Goal: Answer question/provide support

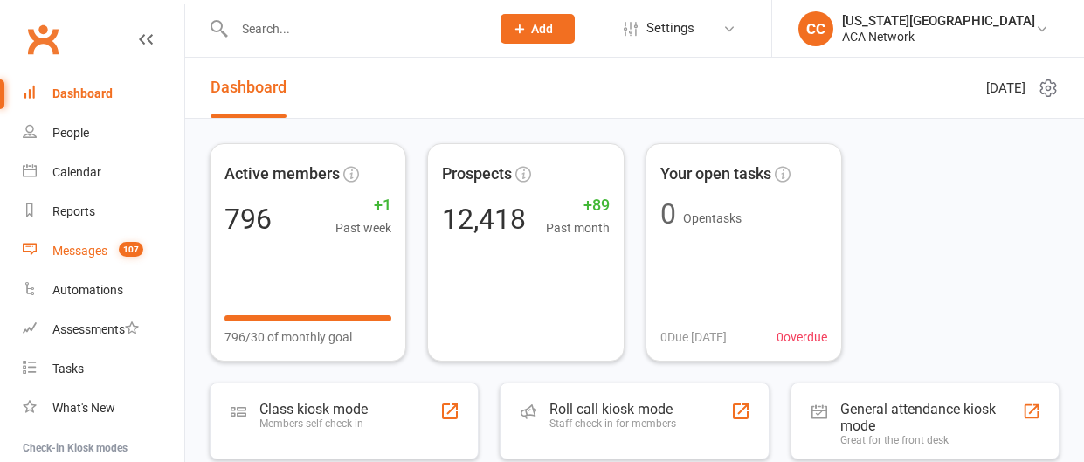
click at [79, 247] on div "Messages" at bounding box center [79, 251] width 55 height 14
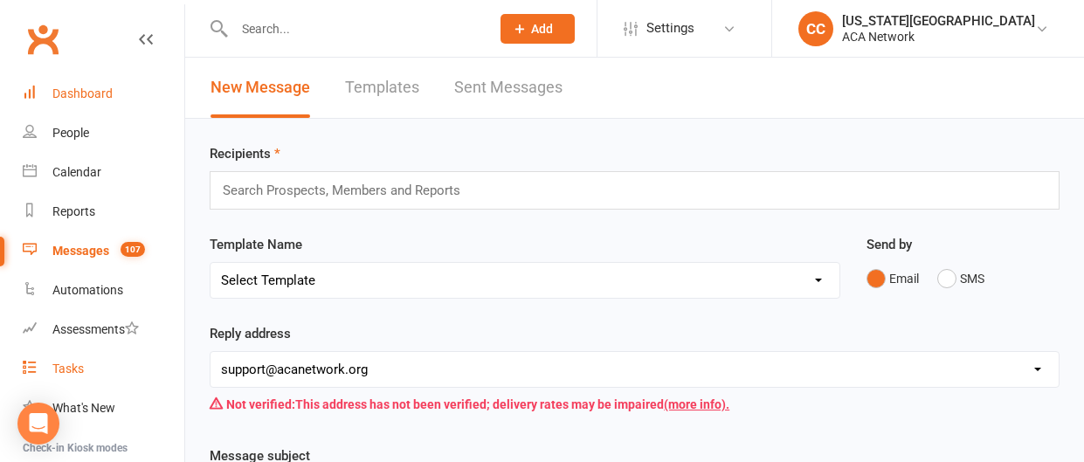
click at [33, 386] on link "Tasks" at bounding box center [104, 368] width 162 height 39
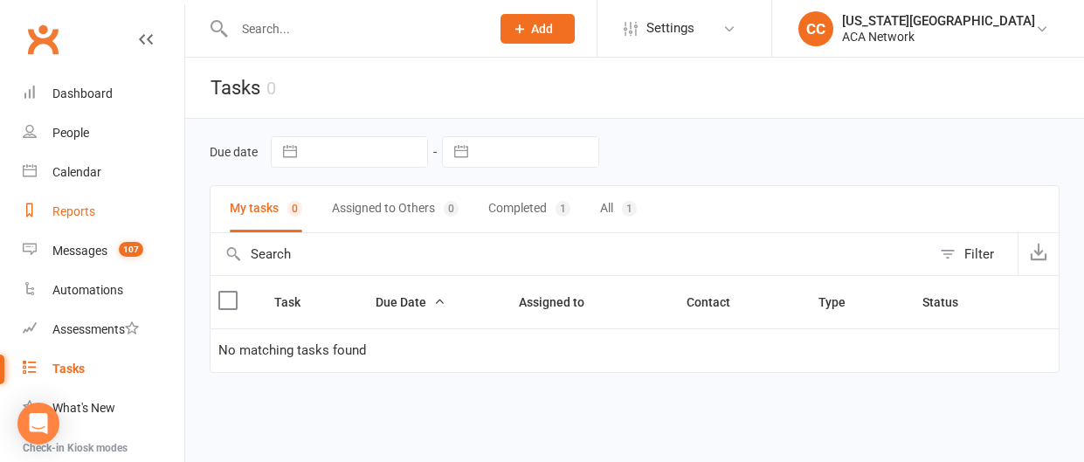
click at [93, 214] on div "Reports" at bounding box center [73, 211] width 43 height 14
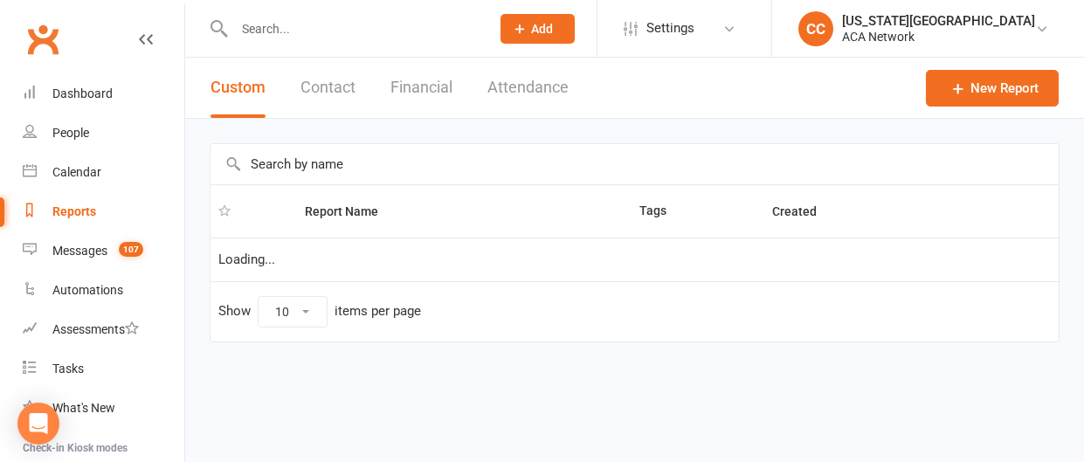
select select "50"
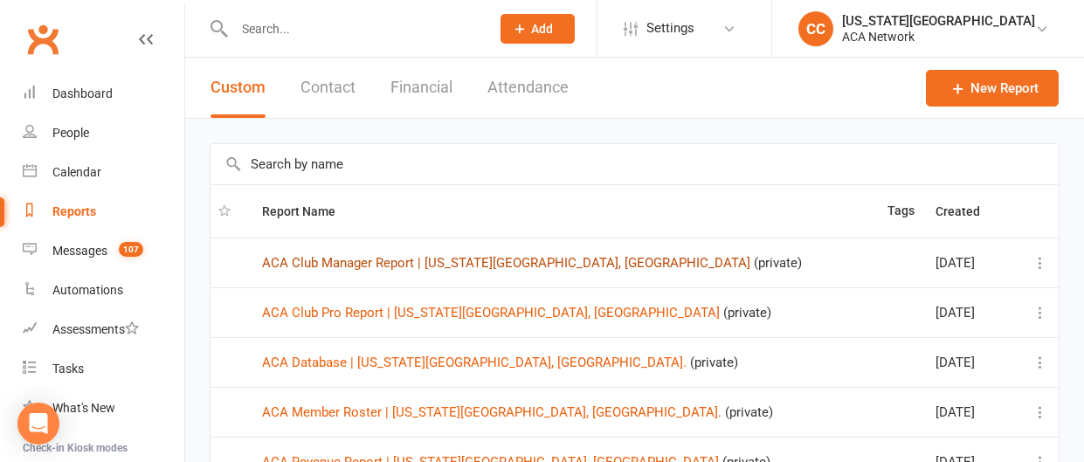
click at [514, 261] on link "ACA Club Manager Report | [US_STATE][GEOGRAPHIC_DATA], [GEOGRAPHIC_DATA]" at bounding box center [506, 263] width 488 height 16
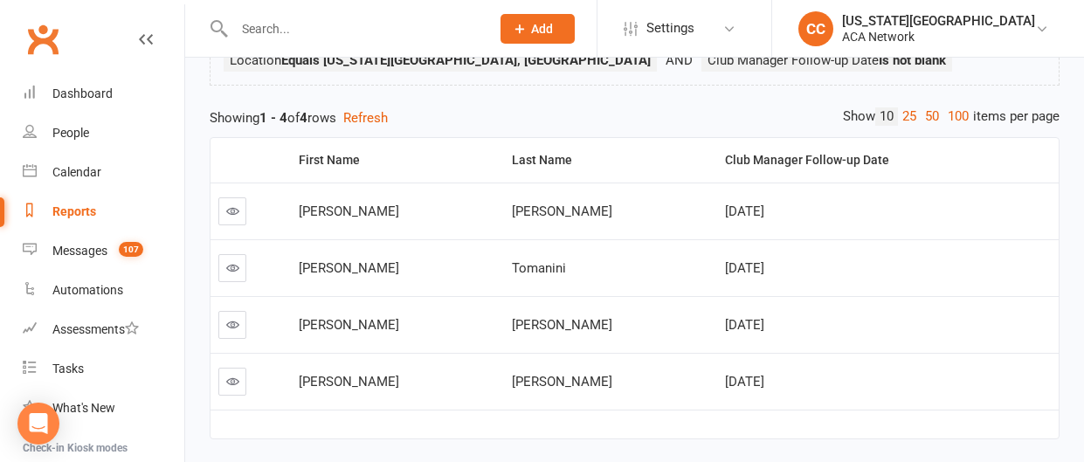
scroll to position [185, 0]
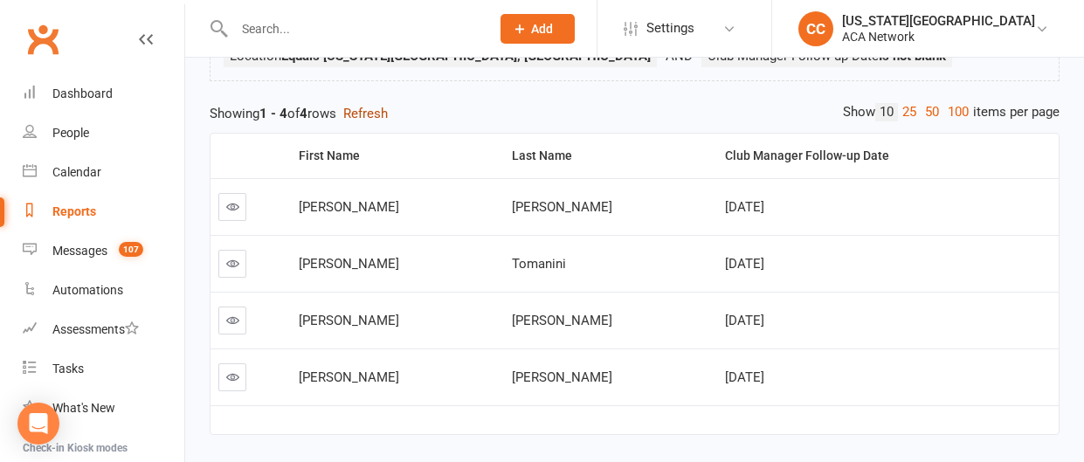
click at [371, 107] on button "Refresh" at bounding box center [365, 113] width 45 height 21
click at [237, 265] on icon at bounding box center [232, 263] width 13 height 13
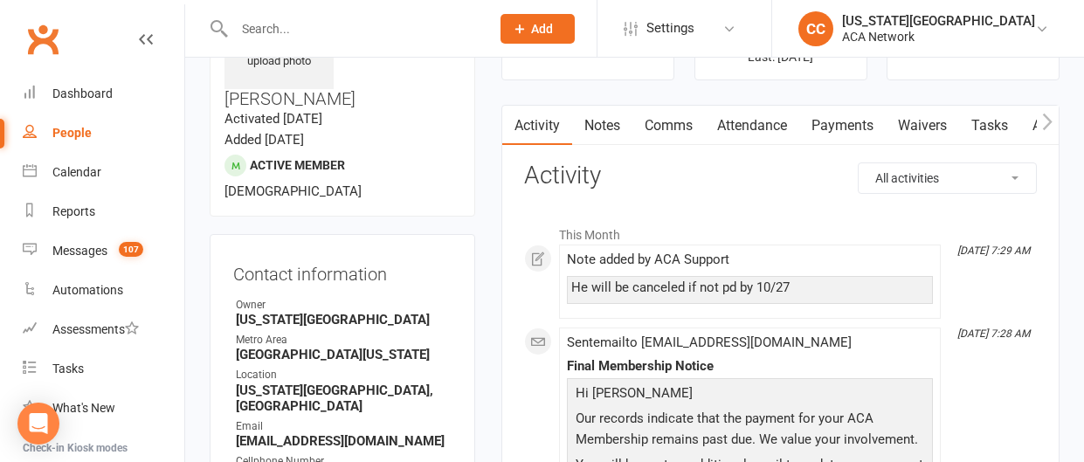
scroll to position [130, 0]
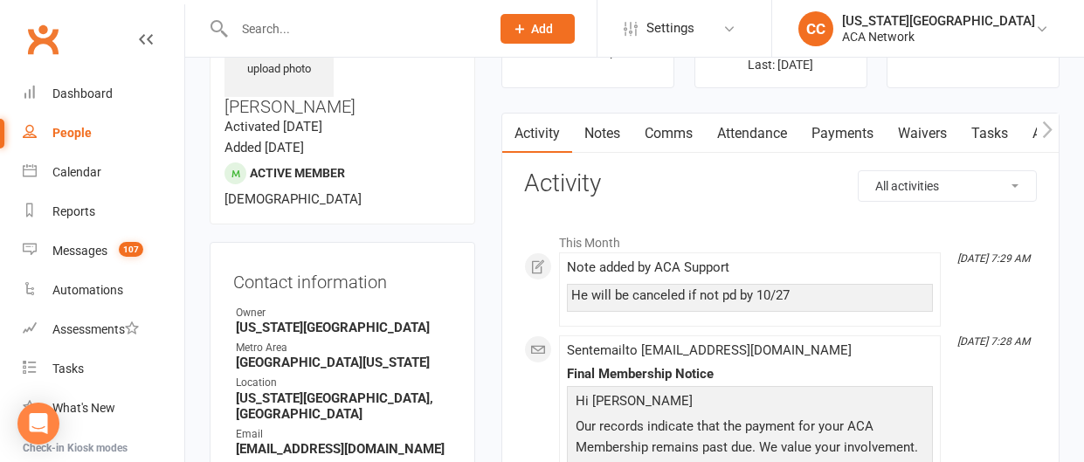
click at [592, 131] on link "Notes" at bounding box center [602, 134] width 60 height 40
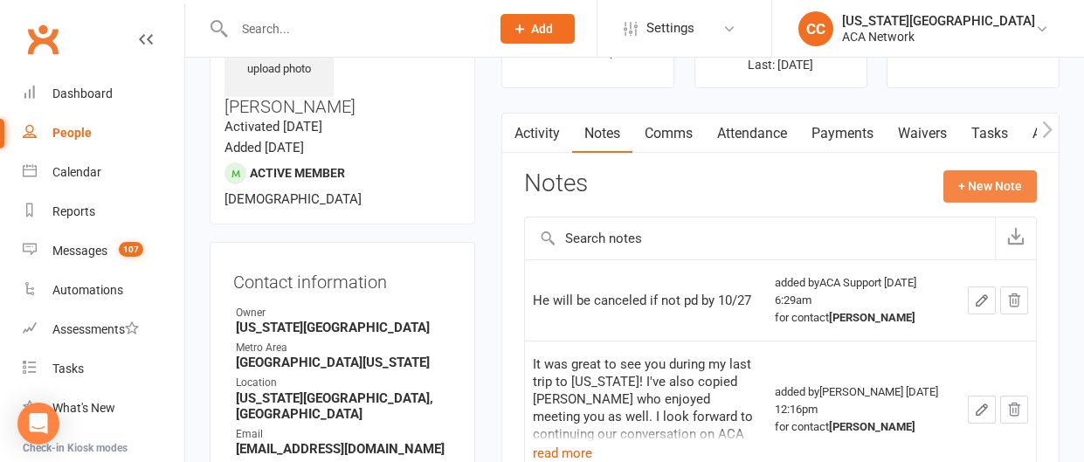
click at [998, 181] on button "+ New Note" at bounding box center [989, 185] width 93 height 31
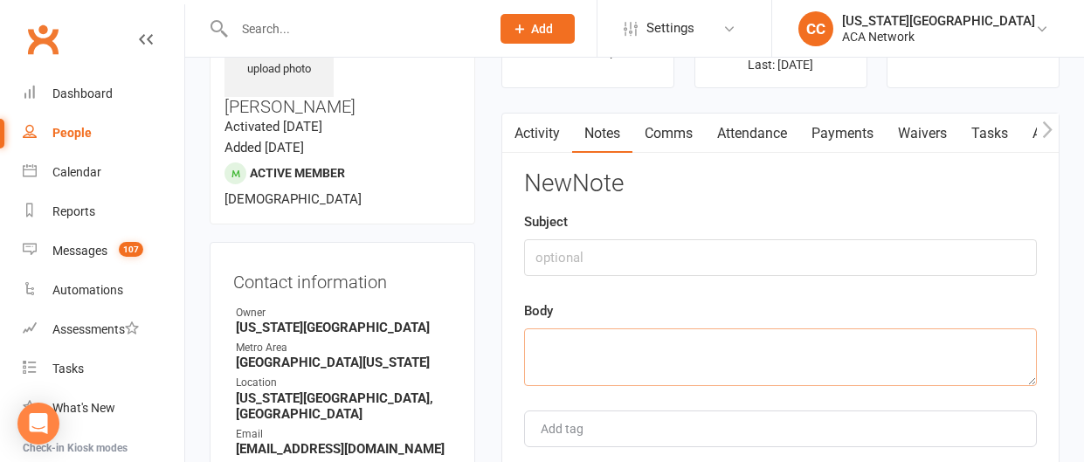
click at [586, 350] on textarea at bounding box center [780, 357] width 513 height 58
type textarea "I"
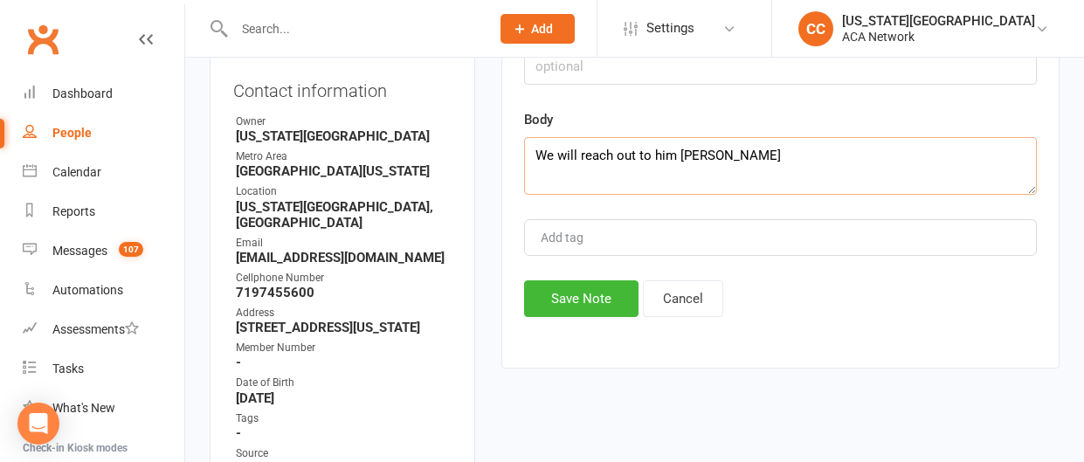
scroll to position [322, 0]
click at [676, 144] on textarea "We will reach out to him [PERSON_NAME]" at bounding box center [780, 165] width 513 height 58
click at [708, 148] on textarea "We will reach out to [PERSON_NAME]" at bounding box center [780, 165] width 513 height 58
type textarea "We will reach out to [PERSON_NAME]-- SB"
click at [608, 294] on button "Save Note" at bounding box center [581, 297] width 114 height 37
